Goal: Task Accomplishment & Management: Manage account settings

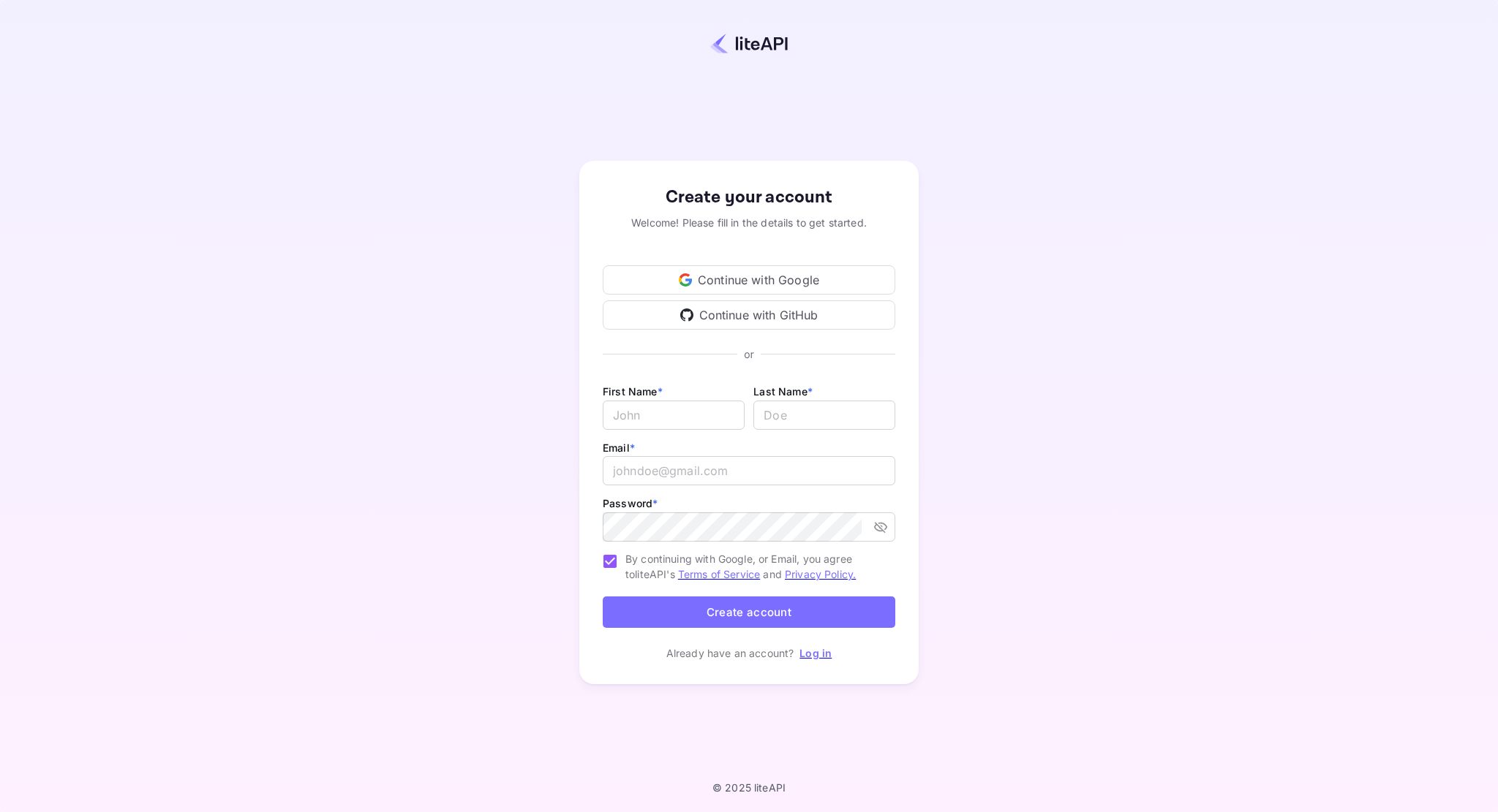
click at [778, 277] on div "Continue with Google" at bounding box center [749, 279] width 293 height 29
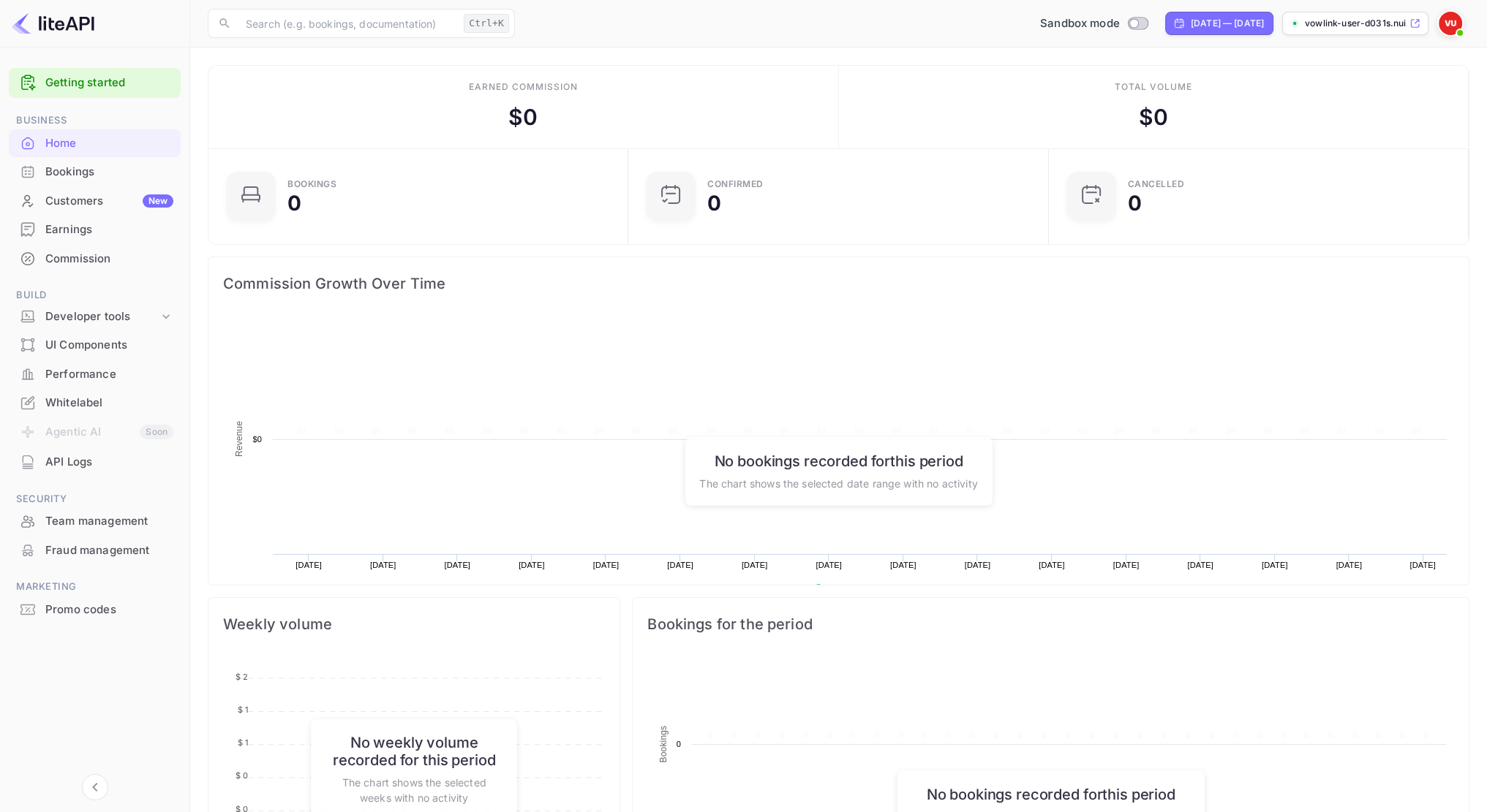
scroll to position [227, 401]
click at [107, 399] on div "Whitelabel" at bounding box center [109, 403] width 128 height 17
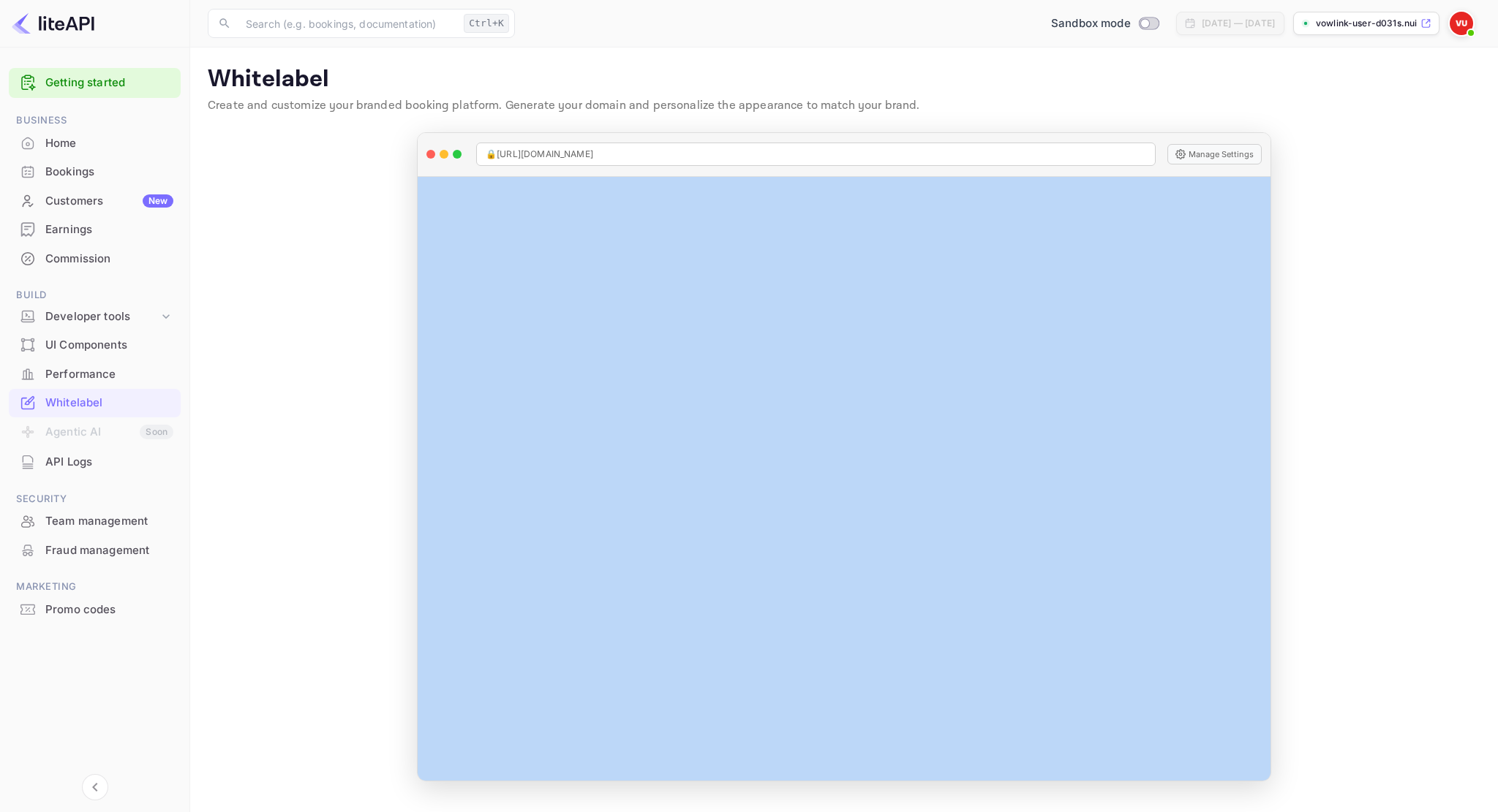
drag, startPoint x: 1267, startPoint y: 437, endPoint x: 1278, endPoint y: 573, distance: 135.7
click at [1278, 573] on div "🔒 https://vowlink-user-d031s.nuitee.link Manage Settings Manage Whitelabel Sett…" at bounding box center [844, 457] width 878 height 650
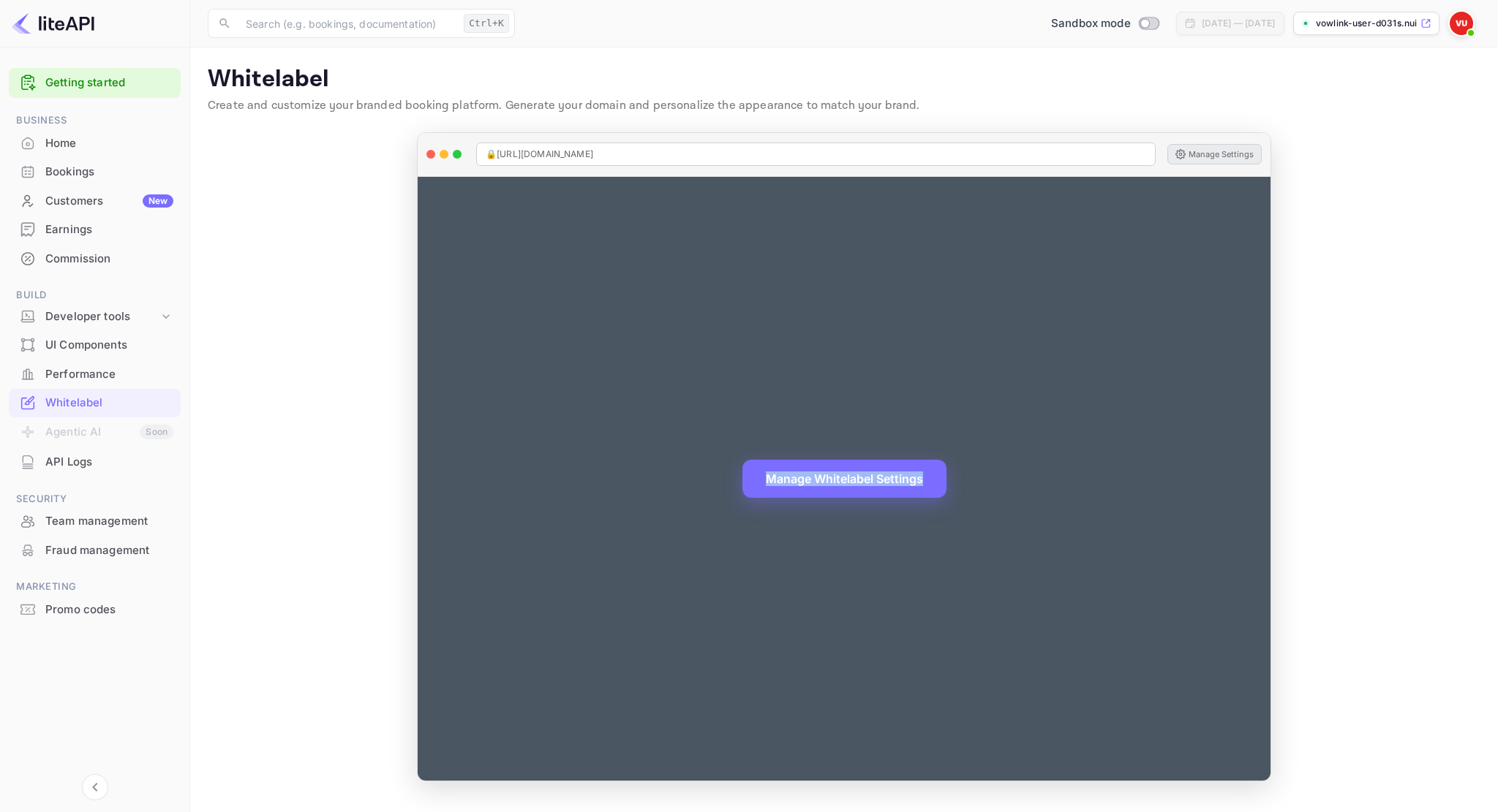
click at [1196, 156] on button "Manage Settings" at bounding box center [1214, 154] width 94 height 20
click at [1218, 160] on button "Manage Settings" at bounding box center [1214, 154] width 94 height 20
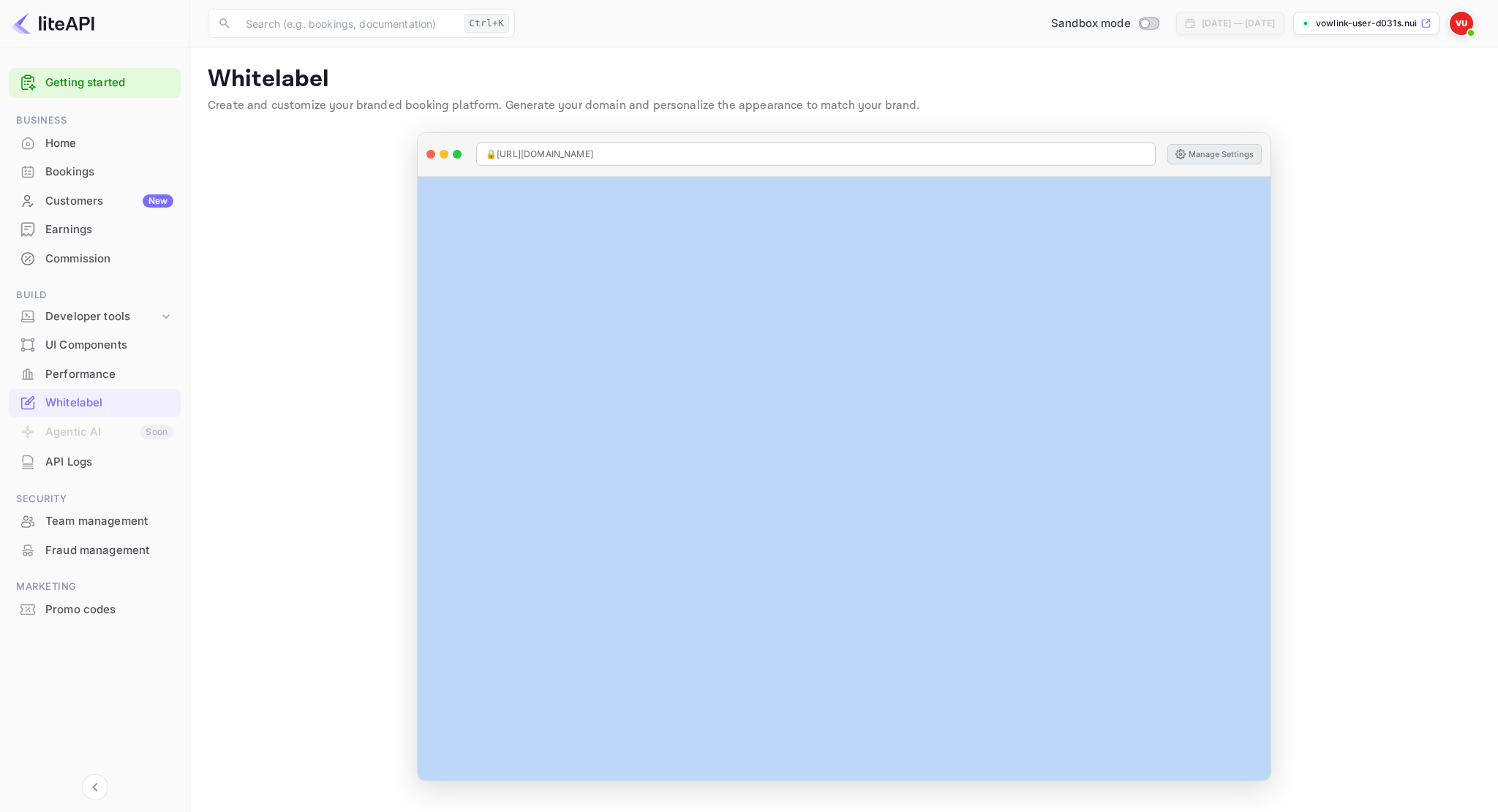
drag, startPoint x: 1387, startPoint y: 184, endPoint x: 1401, endPoint y: 178, distance: 15.1
click at [1389, 183] on main "Signing in with google... Whitelabel Create and customize your branded booking …" at bounding box center [844, 430] width 1308 height 765
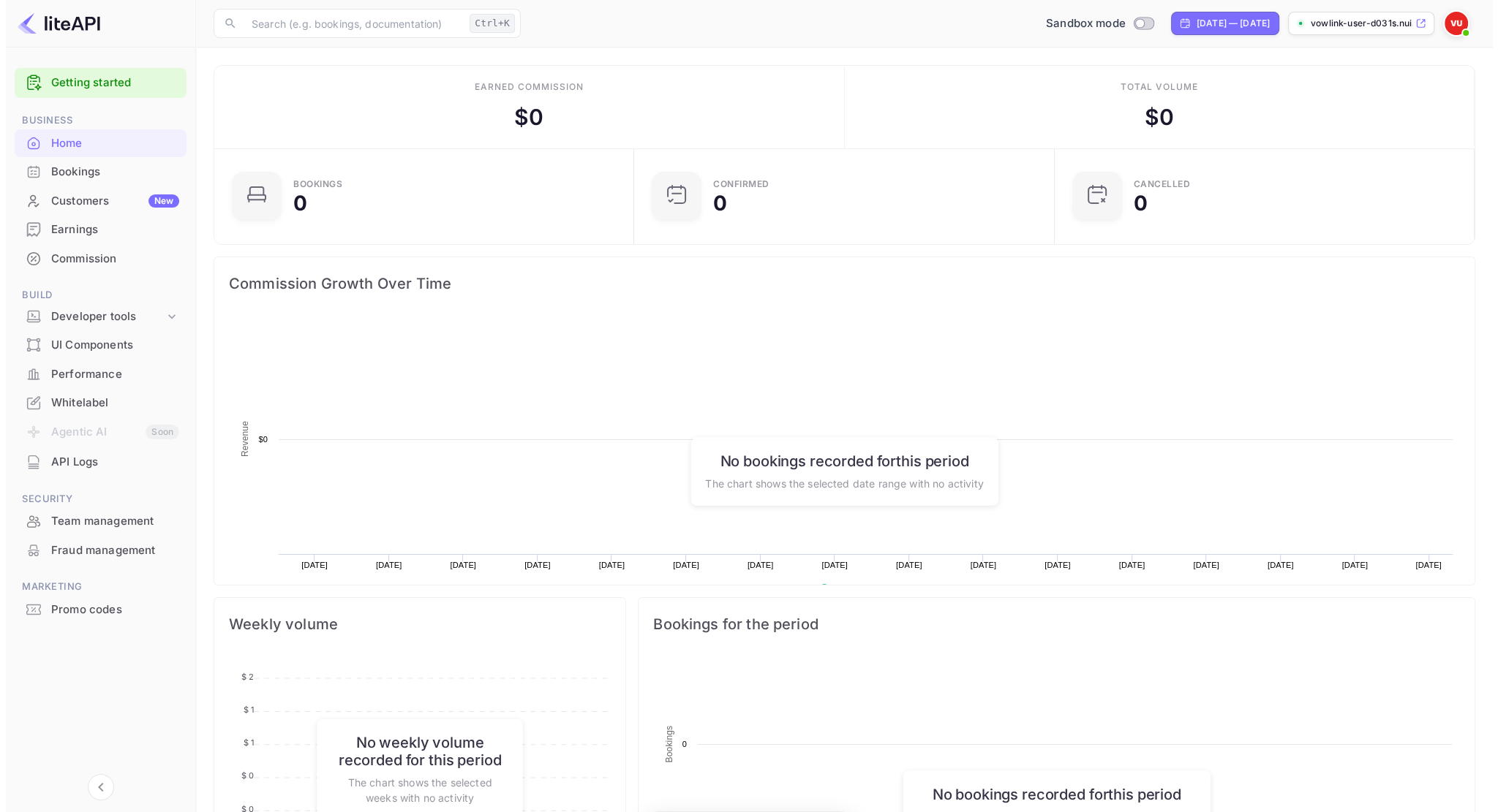
scroll to position [227, 401]
click at [129, 343] on div "UI Components" at bounding box center [109, 345] width 128 height 17
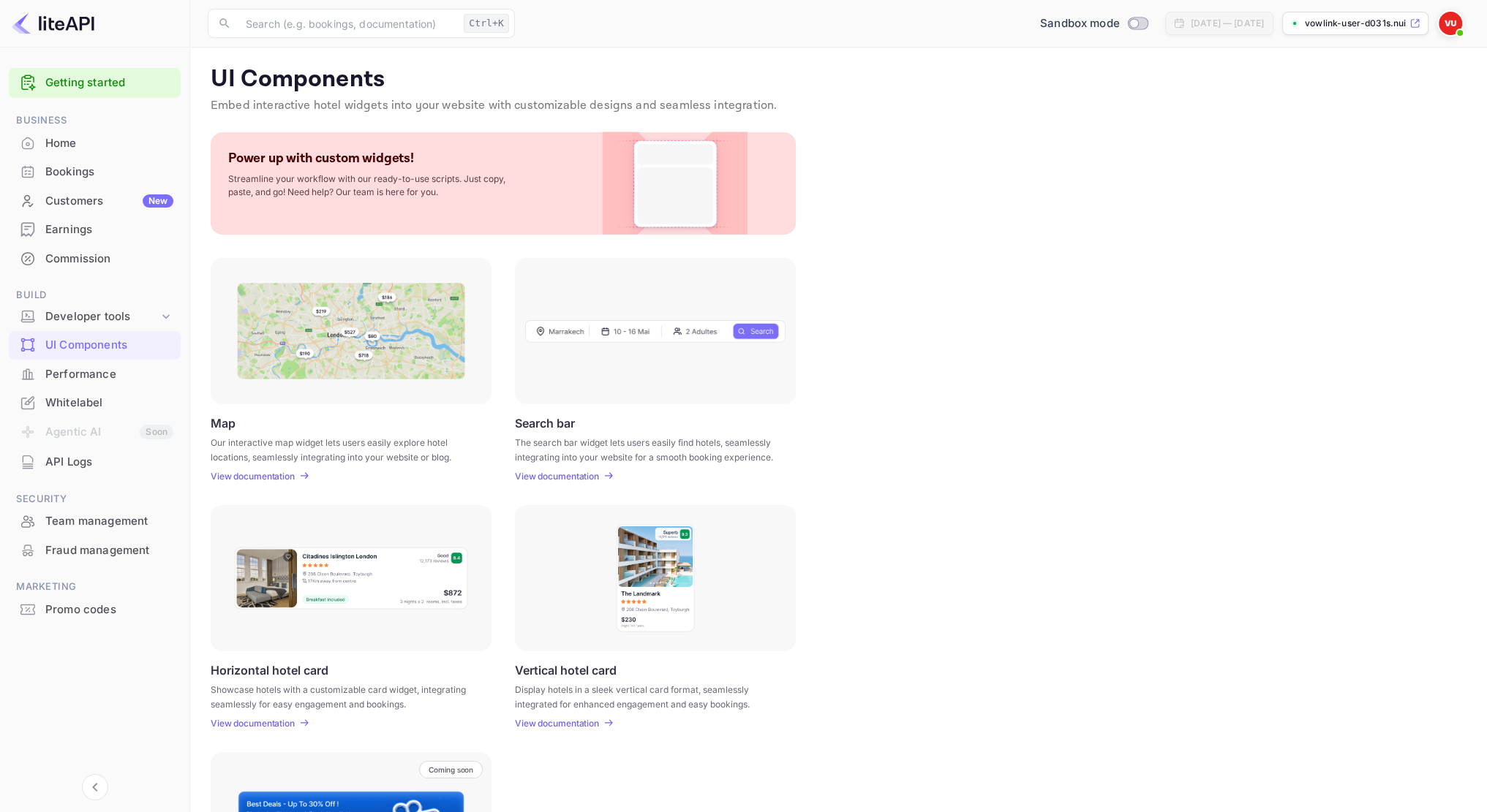
click at [1345, 28] on p "vowlink-user-d031s.nui..." at bounding box center [1356, 23] width 102 height 13
click at [1337, 23] on p "vowlink-user-d031s.nui..." at bounding box center [1356, 23] width 102 height 13
click at [111, 316] on div "Developer tools" at bounding box center [101, 317] width 113 height 17
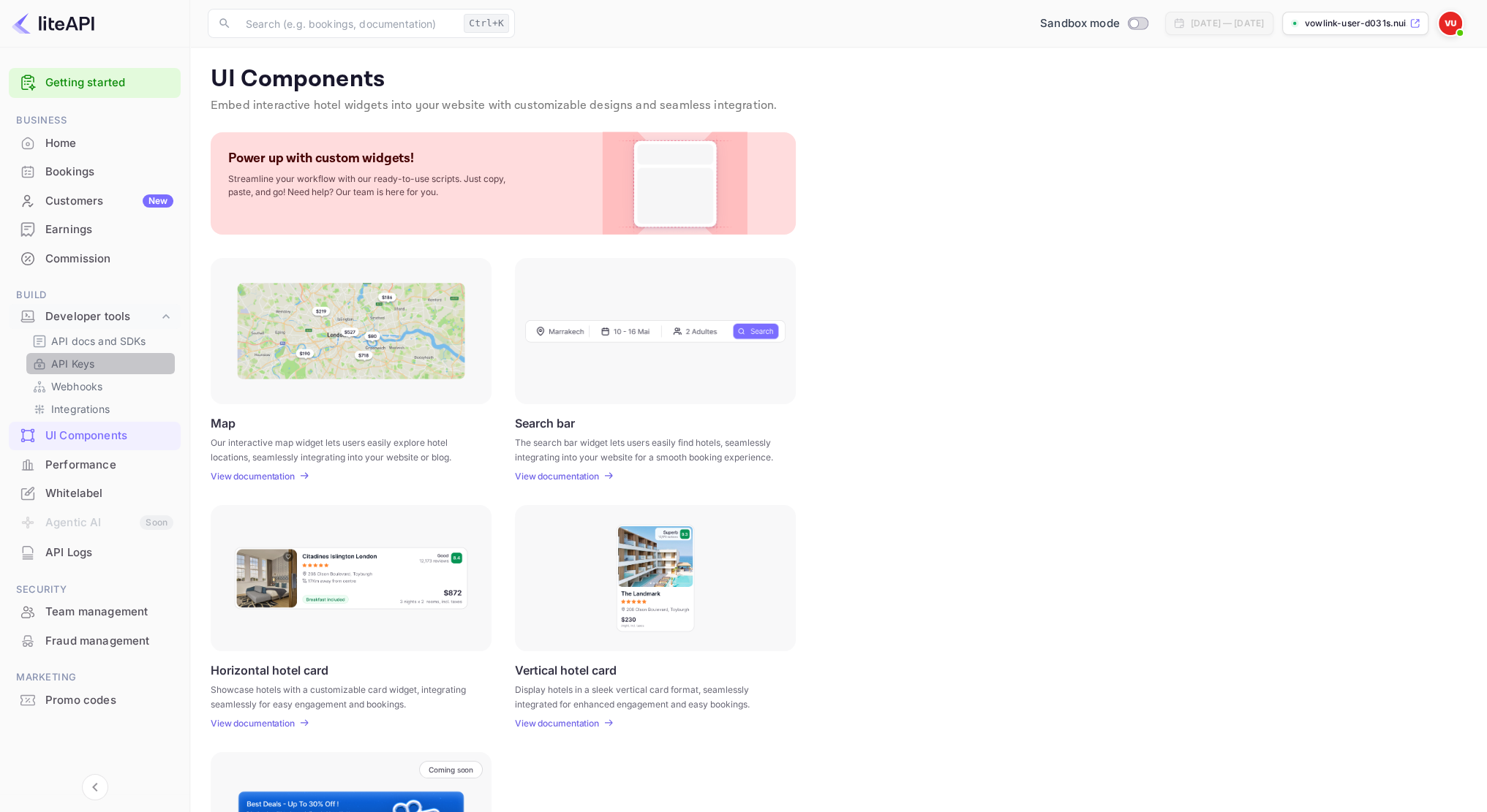
click at [78, 364] on p "API Keys" at bounding box center [72, 363] width 43 height 15
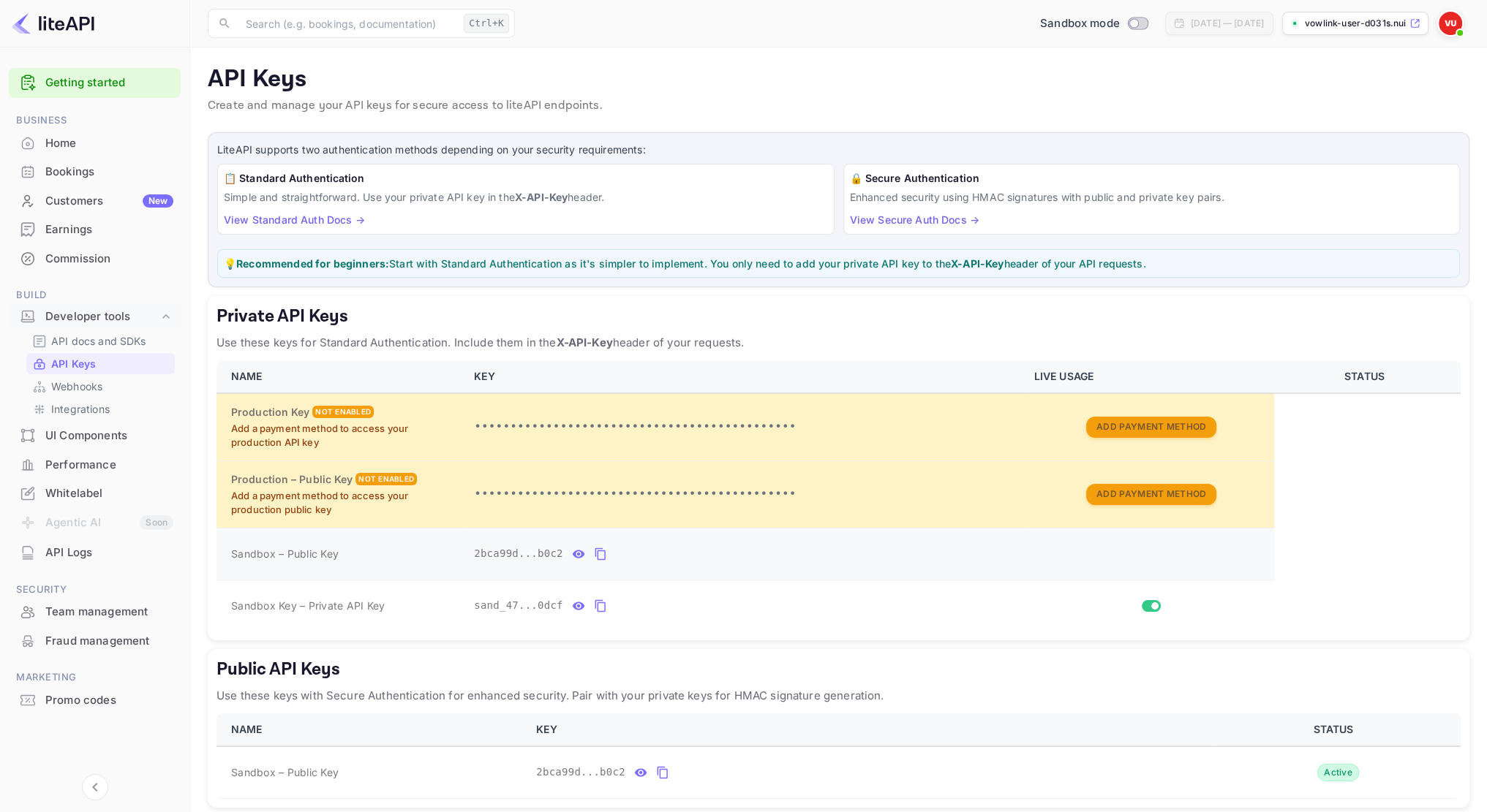
scroll to position [63, 0]
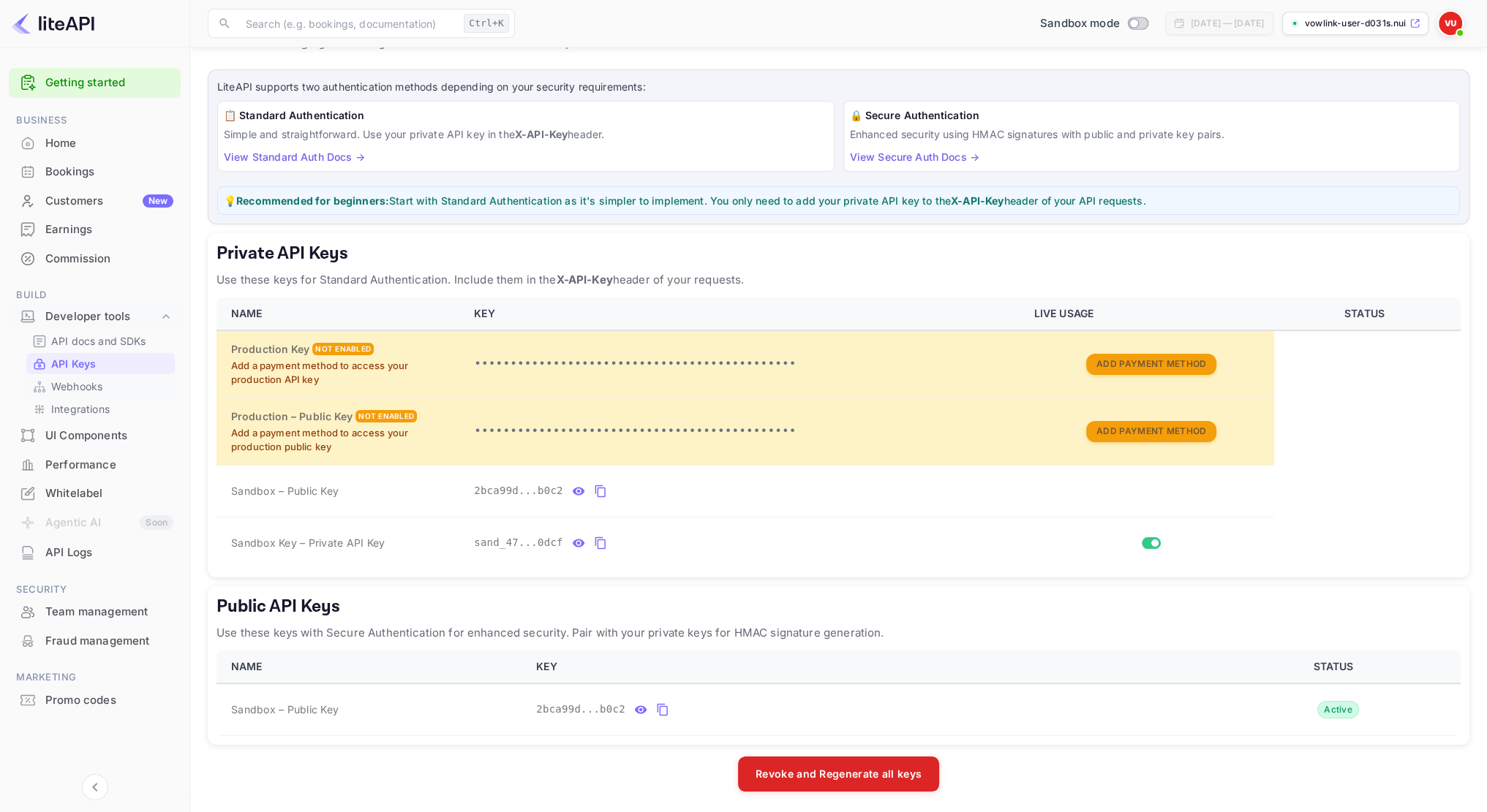
click at [99, 391] on p "Webhooks" at bounding box center [76, 386] width 51 height 15
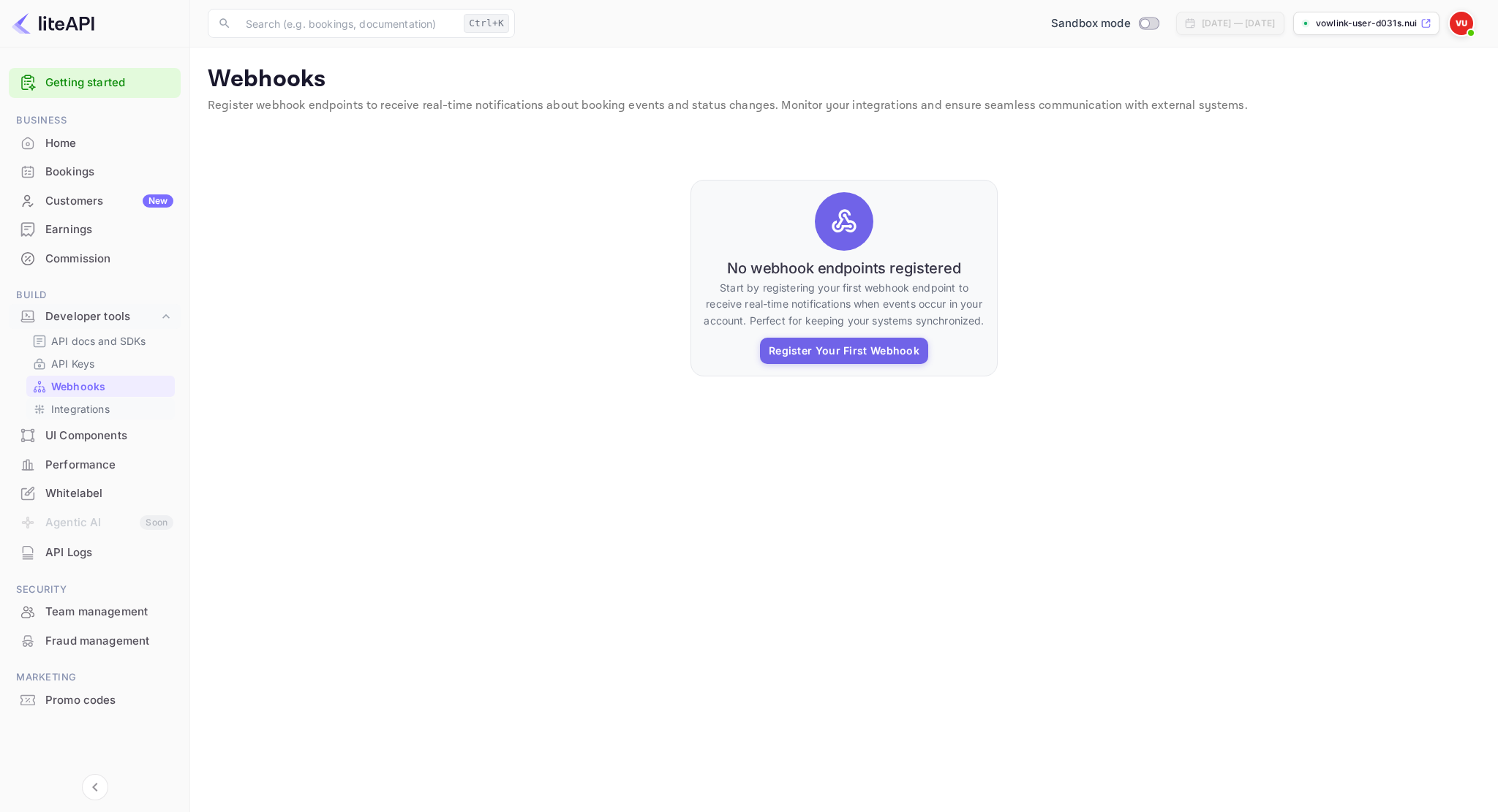
click at [97, 409] on p "Integrations" at bounding box center [80, 408] width 59 height 15
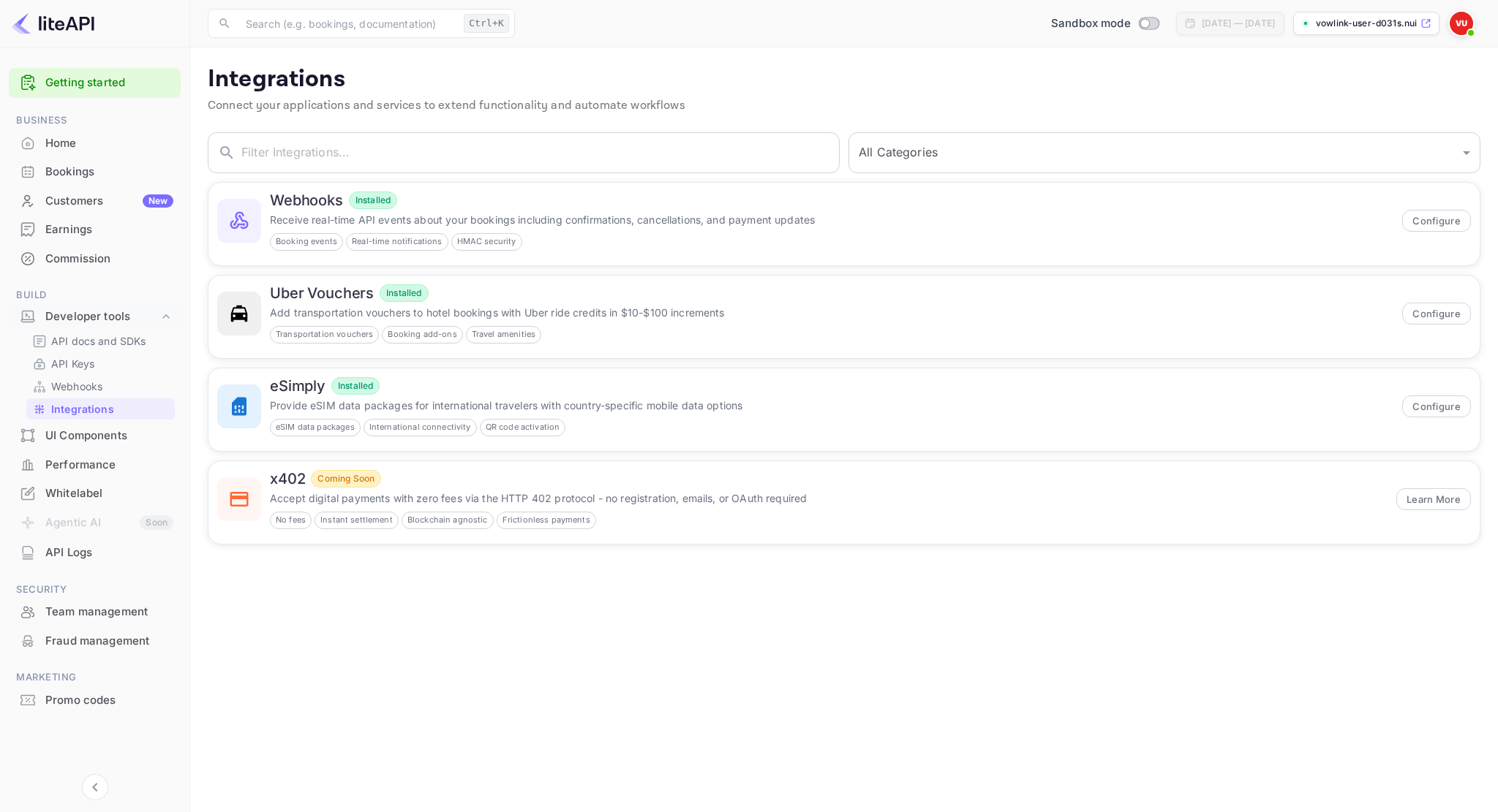
click at [94, 468] on div "Performance" at bounding box center [109, 465] width 128 height 17
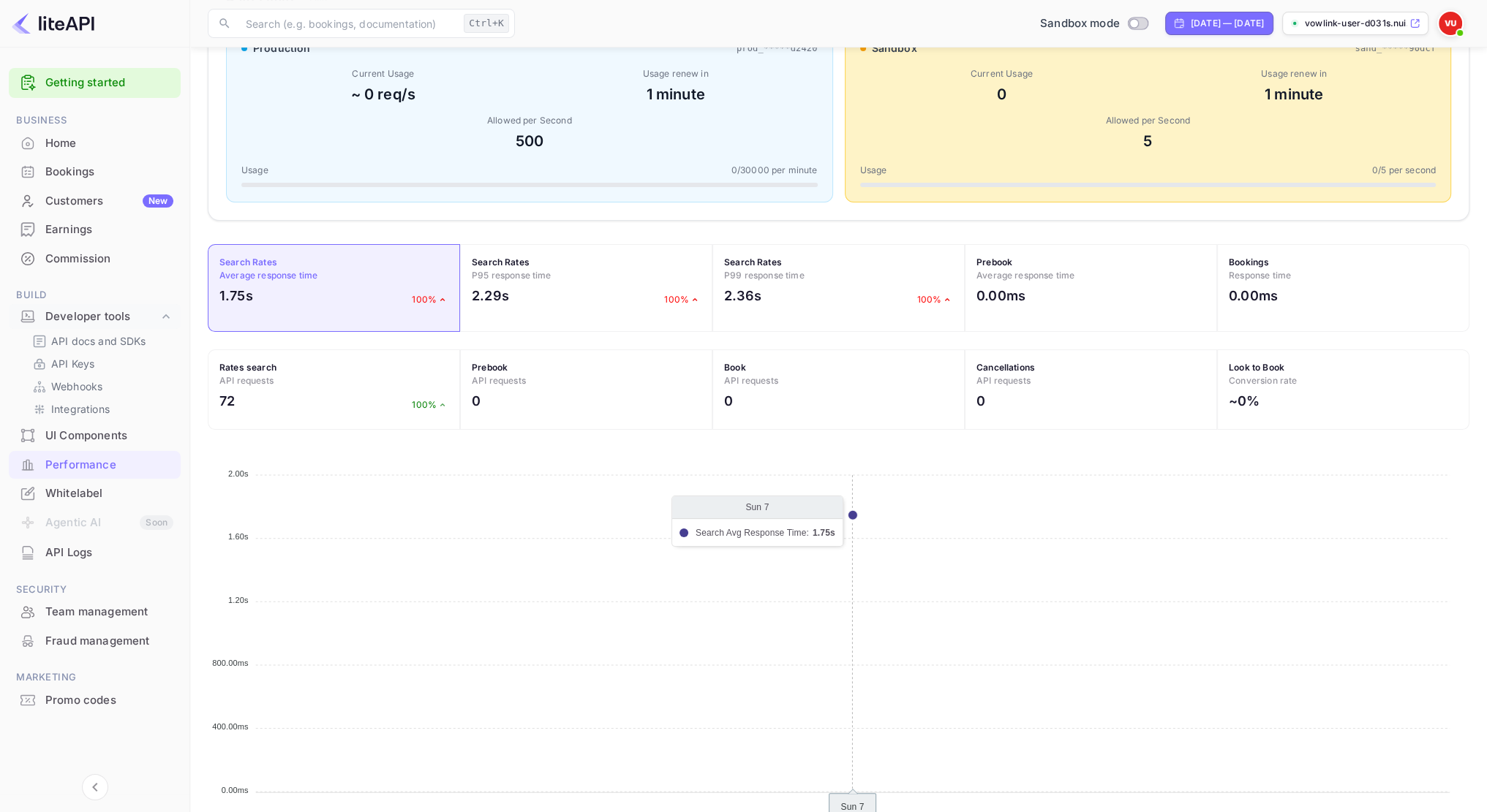
scroll to position [326, 0]
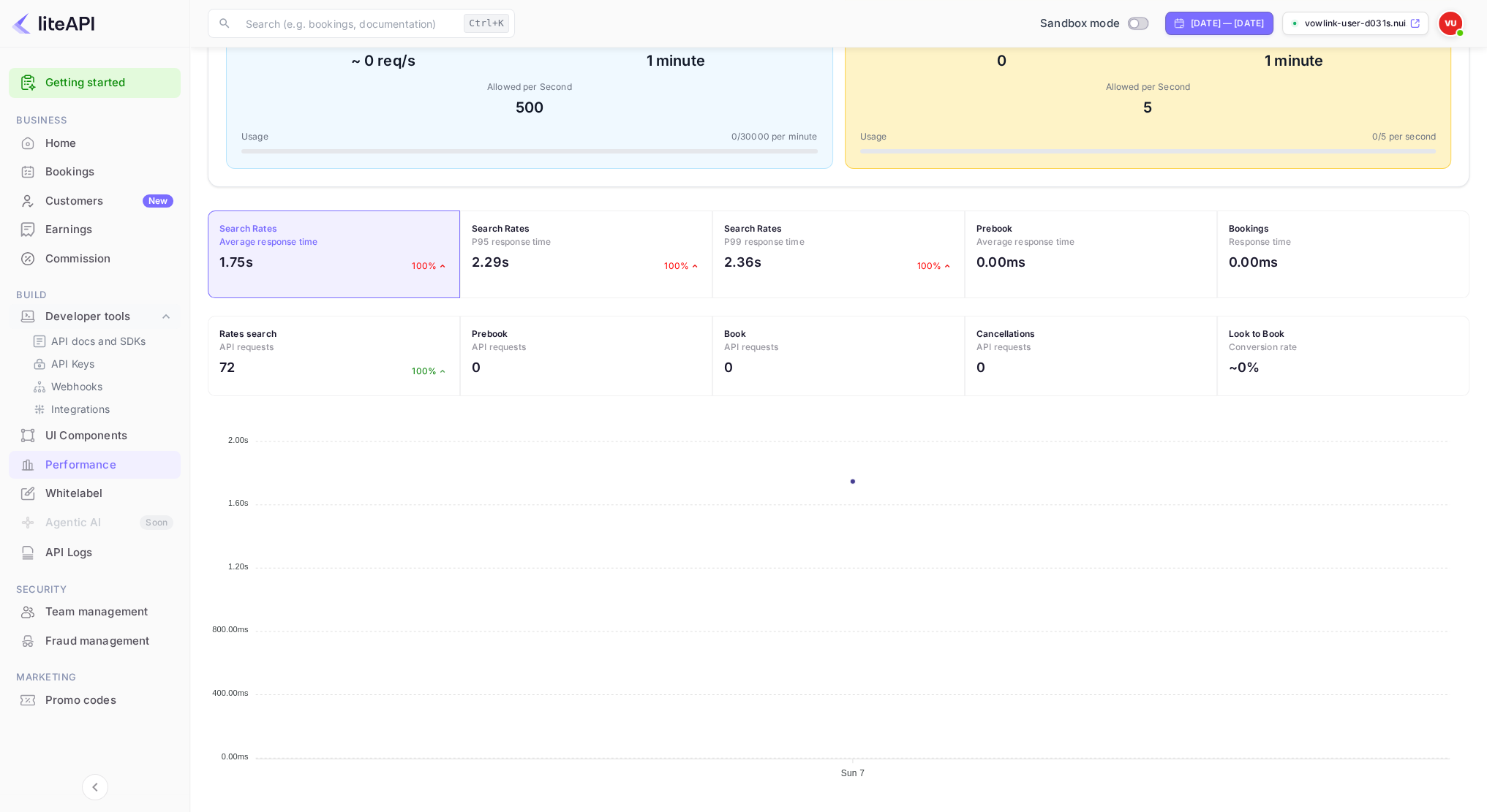
click at [99, 497] on div "Whitelabel" at bounding box center [109, 494] width 128 height 17
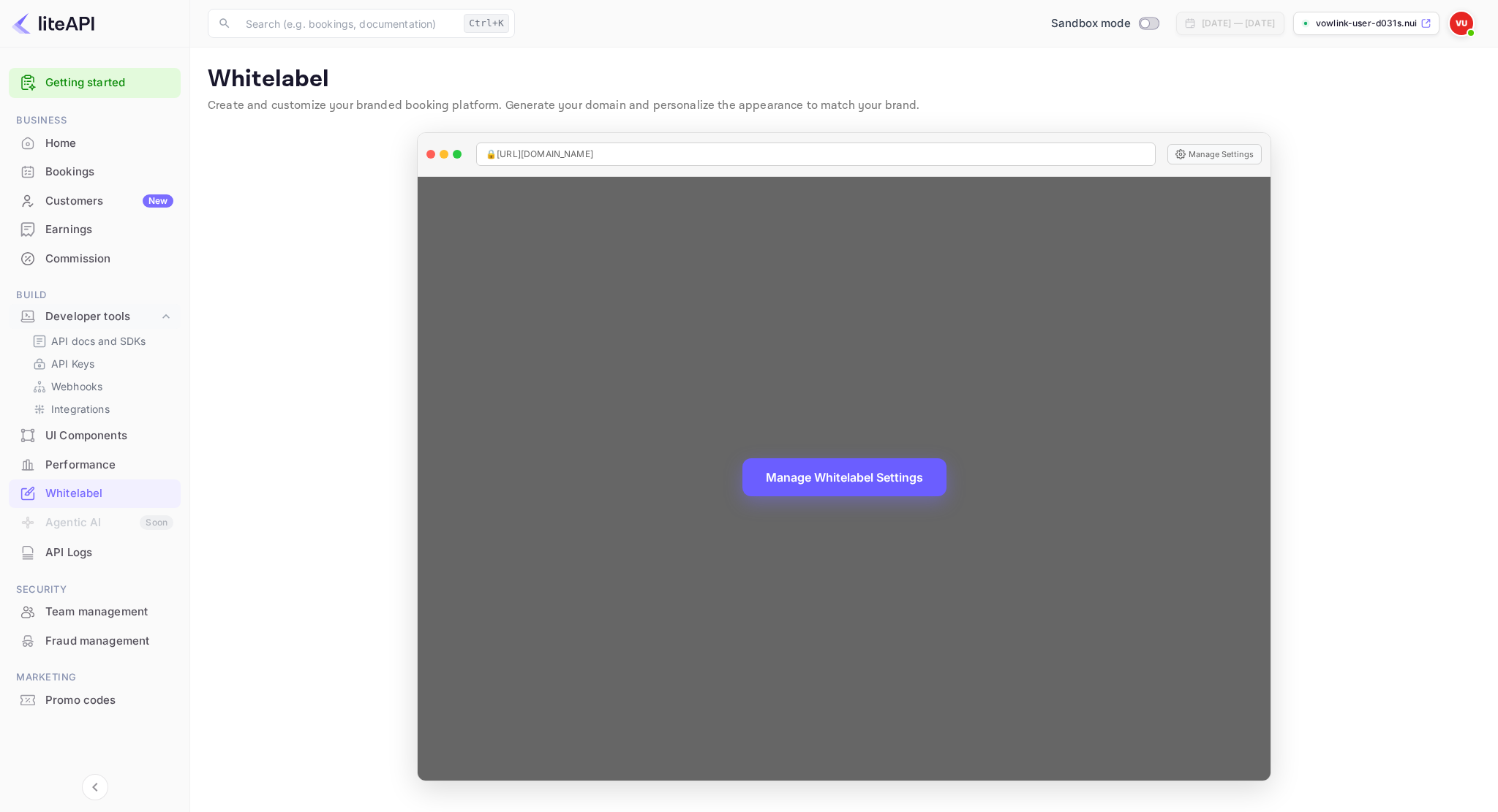
click at [904, 488] on button "Manage Whitelabel Settings" at bounding box center [844, 478] width 204 height 38
click at [648, 145] on div "🔒 [URL][DOMAIN_NAME]" at bounding box center [815, 154] width 679 height 23
click at [669, 157] on div "🔒 [URL][DOMAIN_NAME]" at bounding box center [815, 154] width 679 height 23
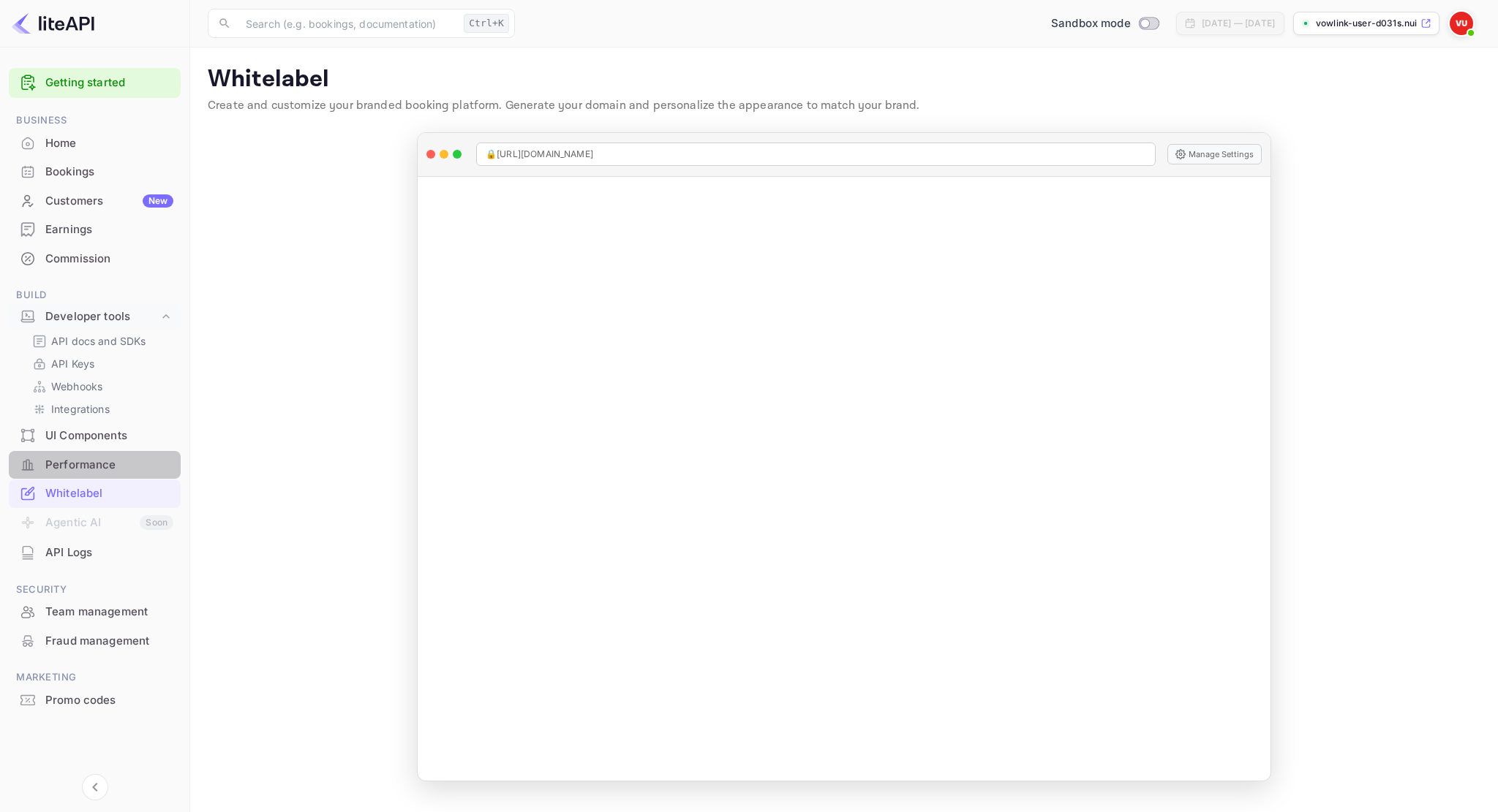
click at [82, 467] on div "Performance" at bounding box center [109, 465] width 128 height 17
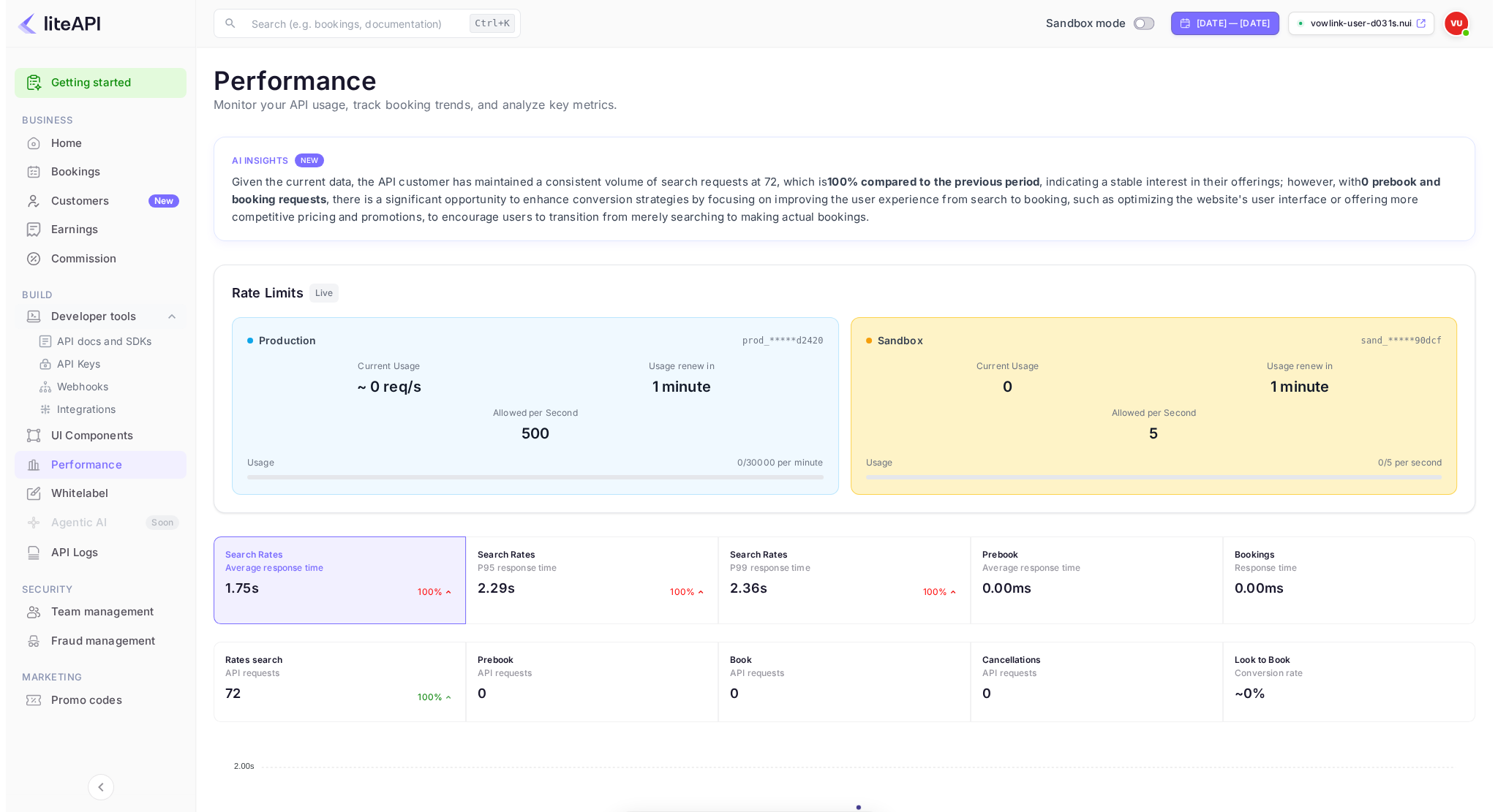
scroll to position [366, 1250]
click at [80, 496] on div "Whitelabel" at bounding box center [109, 494] width 128 height 17
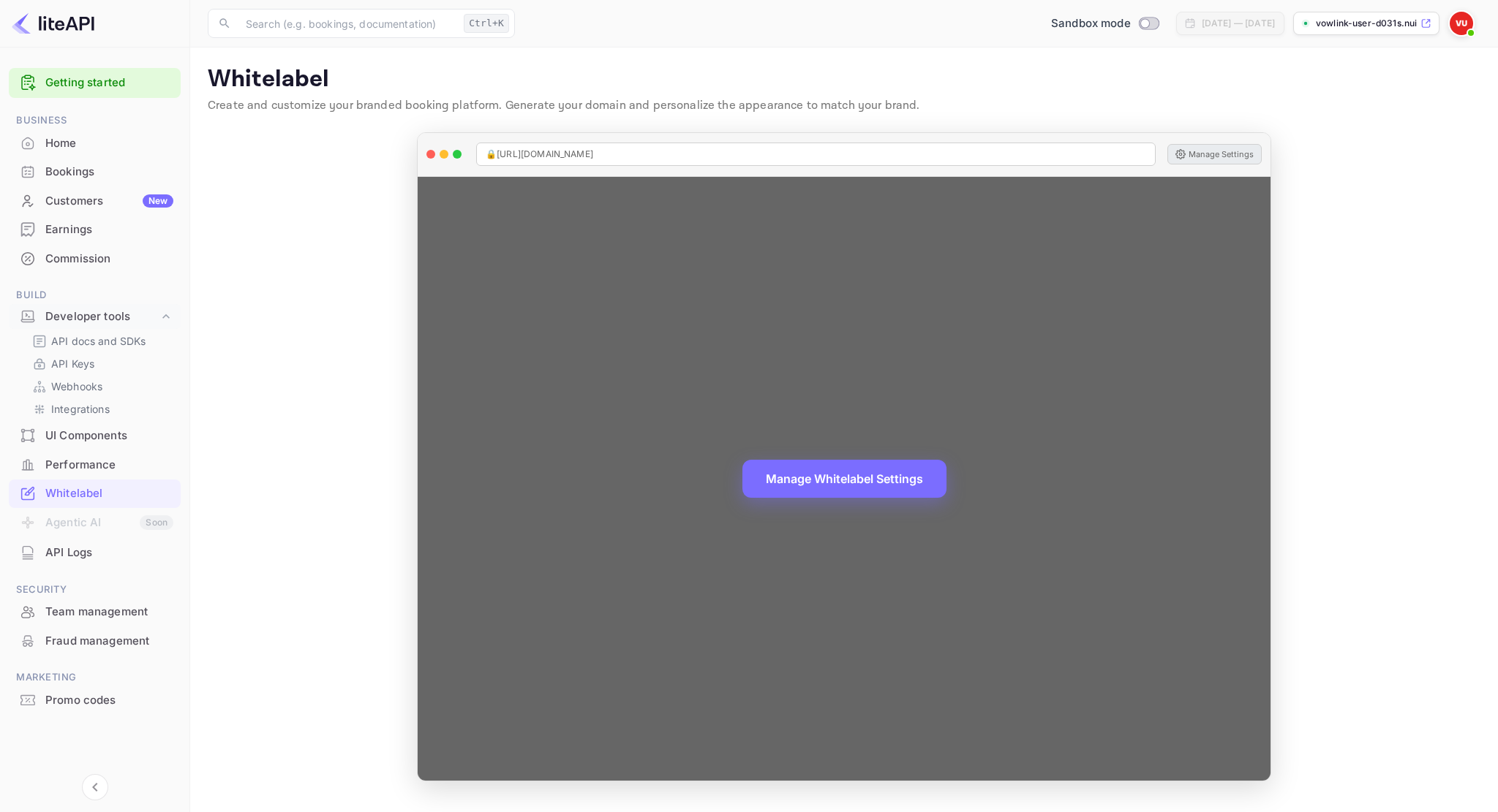
click at [1247, 155] on button "Manage Settings" at bounding box center [1214, 154] width 94 height 20
